Goal: Find specific page/section: Find specific page/section

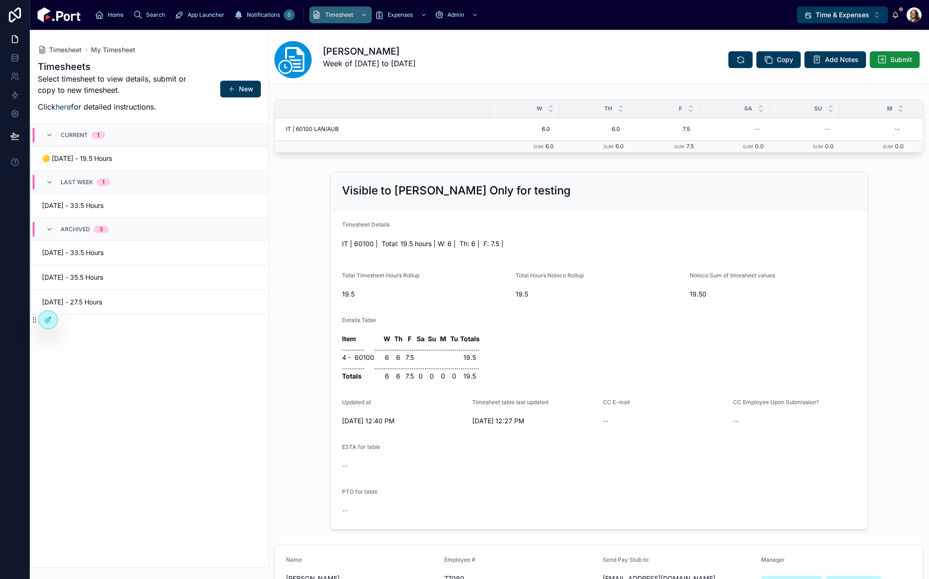
click at [864, 15] on span "Time & Expenses" at bounding box center [842, 14] width 54 height 9
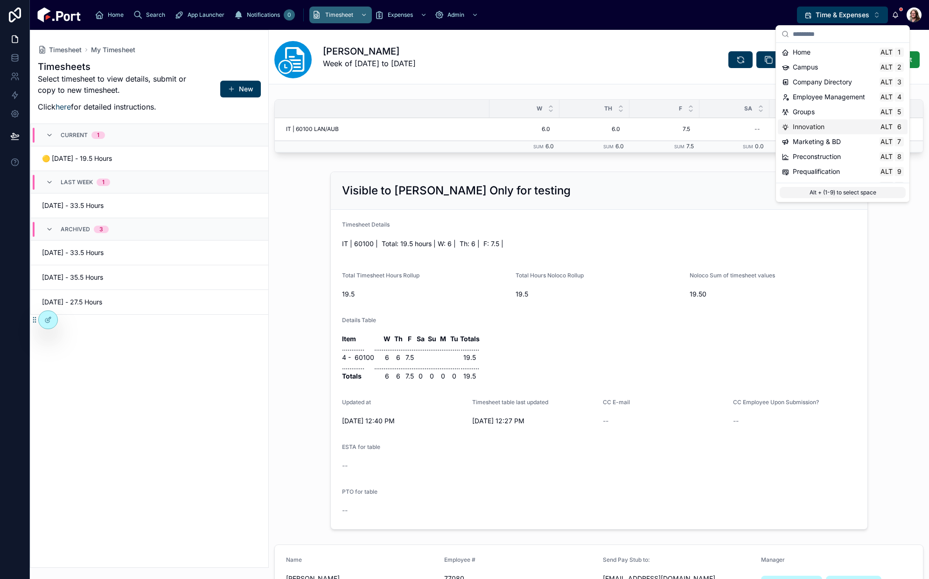
scroll to position [47, 0]
click at [817, 139] on span "Projects" at bounding box center [804, 139] width 25 height 9
